Goal: Information Seeking & Learning: Learn about a topic

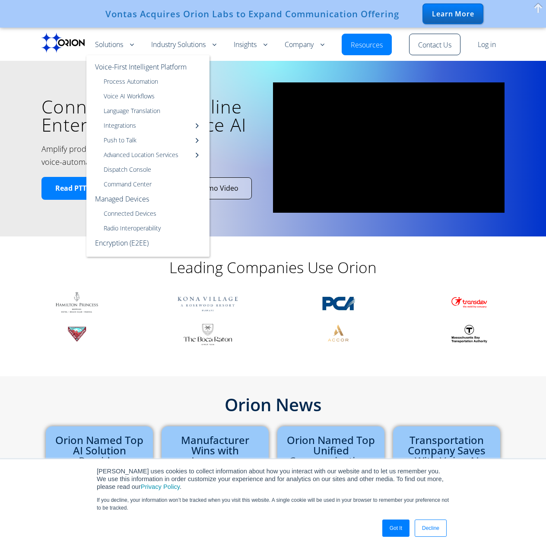
click at [118, 41] on link "Solutions" at bounding box center [114, 45] width 39 height 10
